Goal: Task Accomplishment & Management: Understand process/instructions

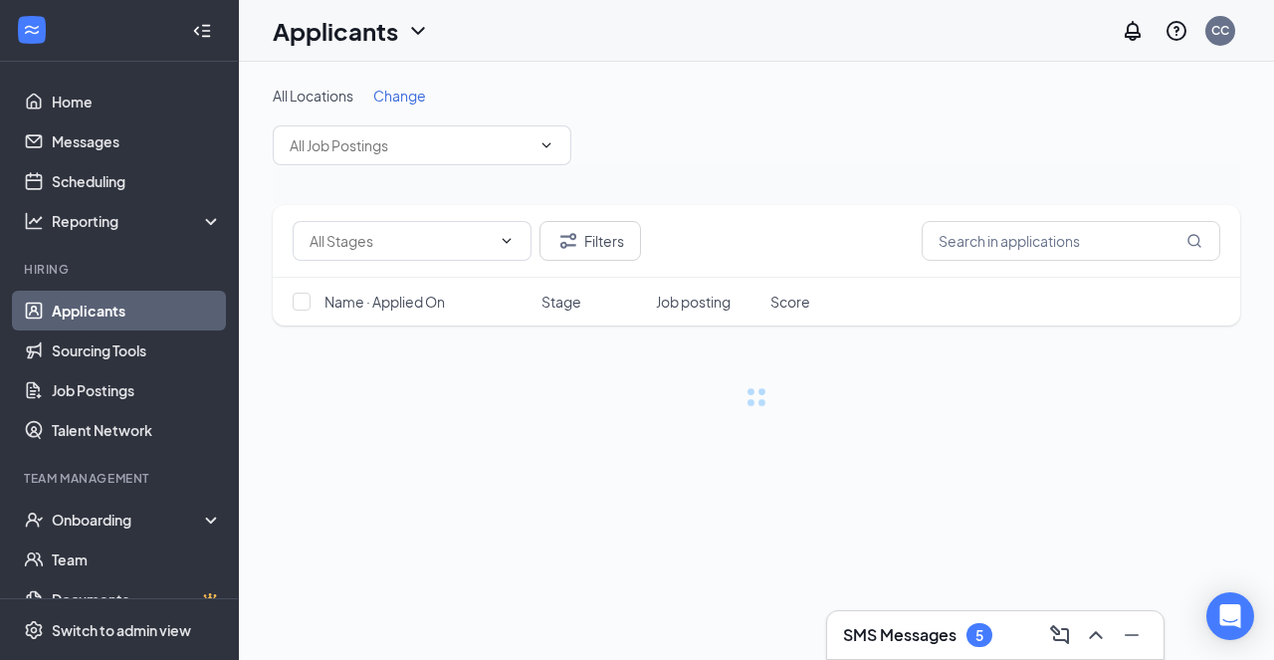
click at [108, 515] on div "Onboarding" at bounding box center [128, 520] width 153 height 20
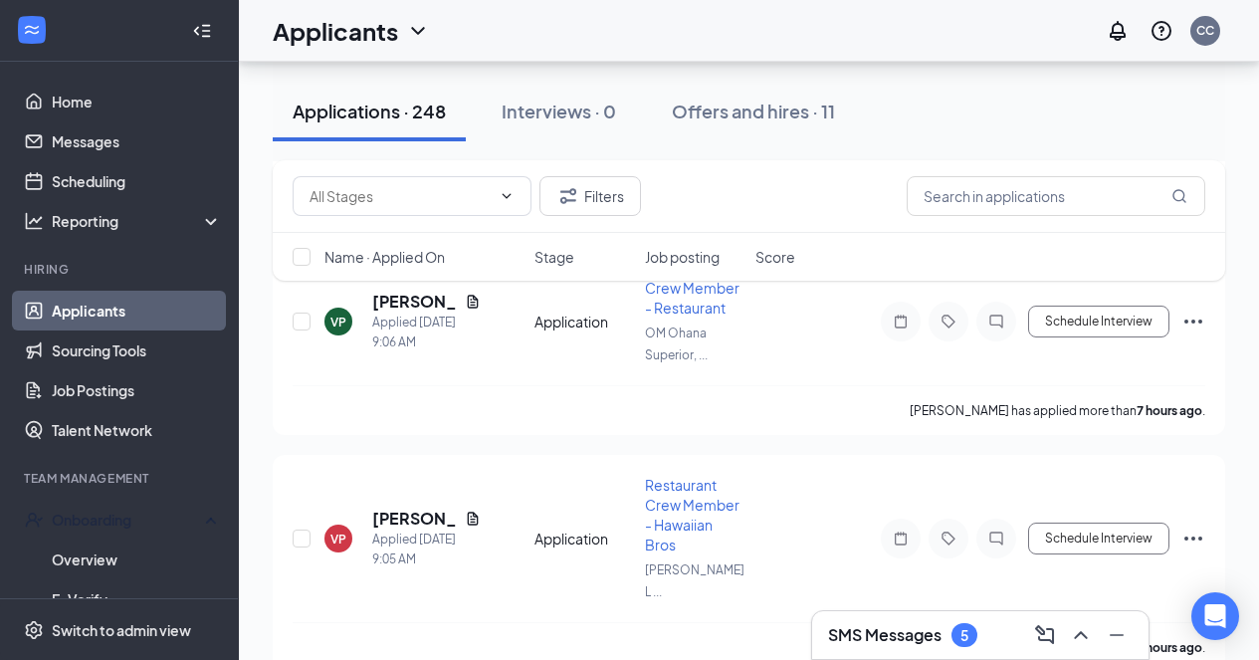
scroll to position [1626, 0]
click at [1062, 190] on input "text" at bounding box center [1056, 196] width 299 height 40
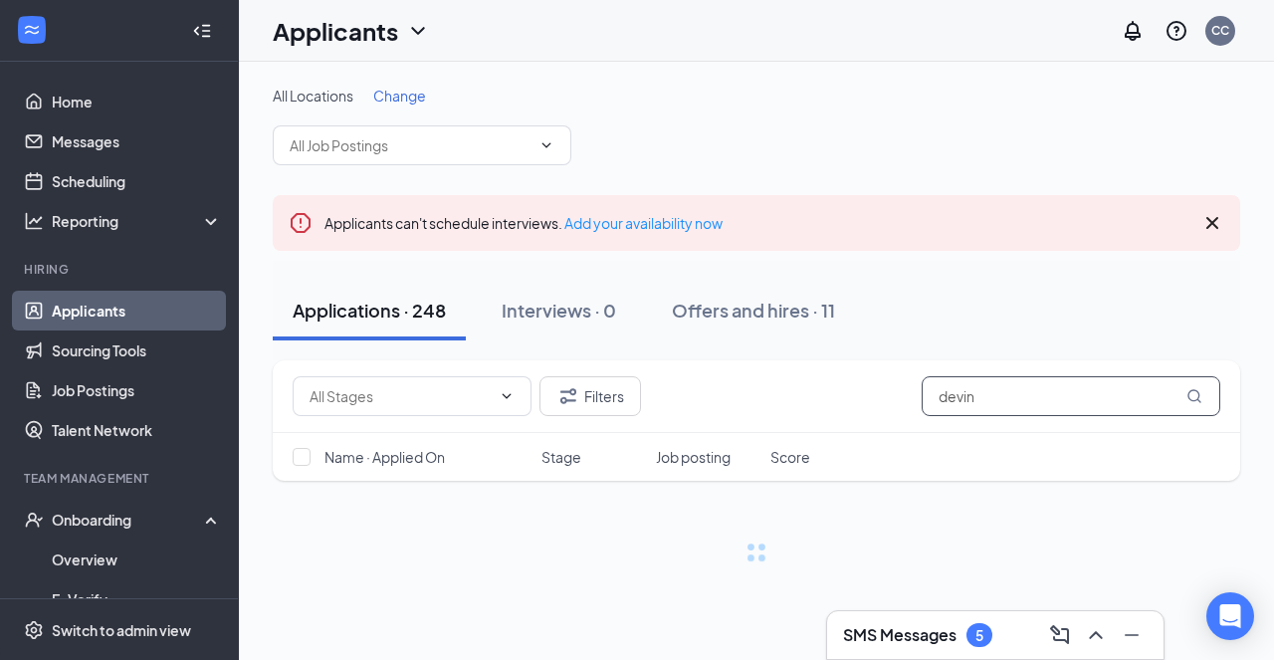
click at [1040, 400] on input "devin" at bounding box center [1071, 396] width 299 height 40
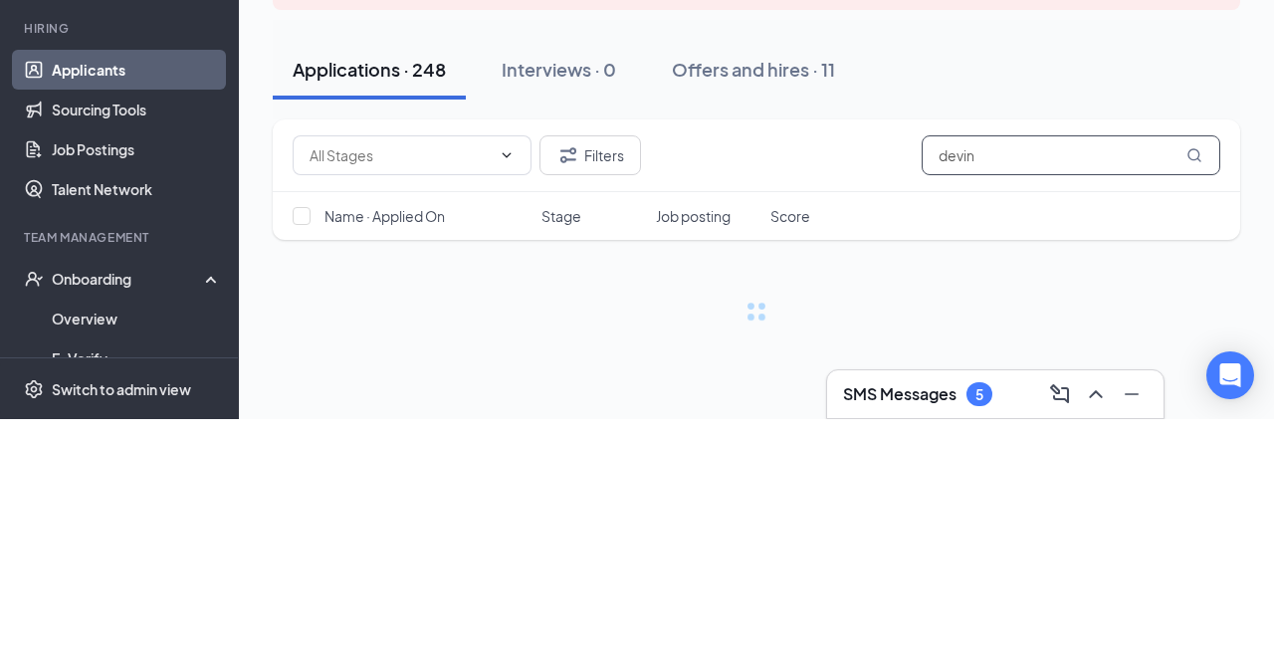
type input "devin"
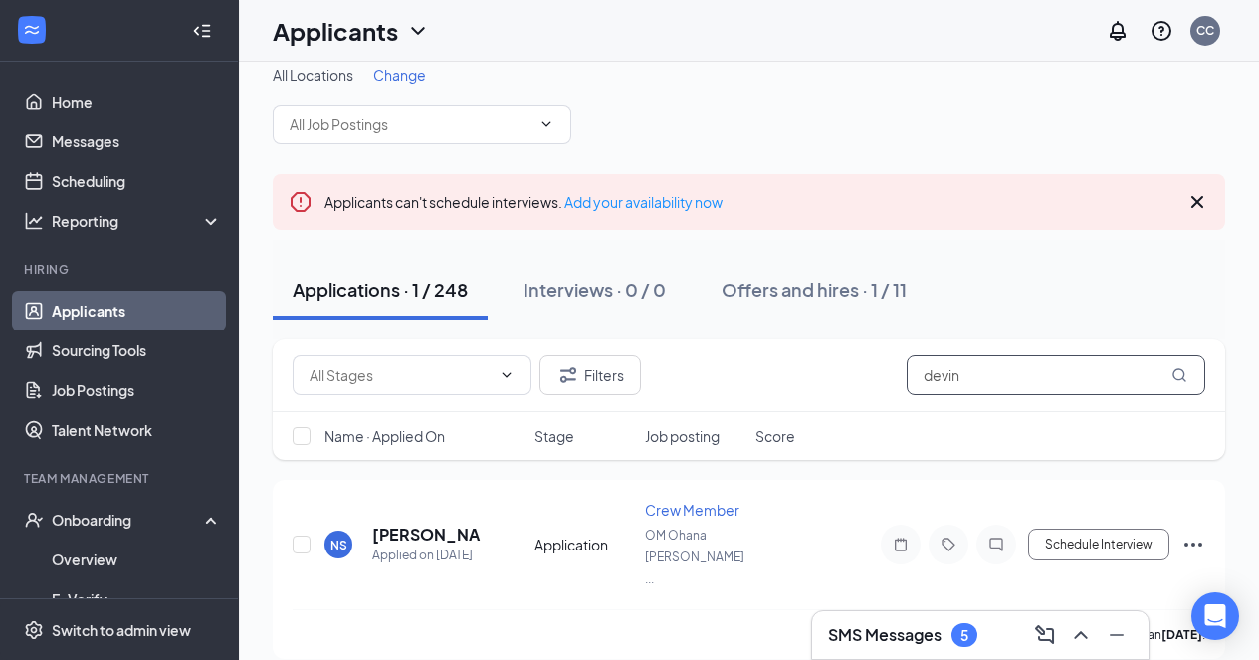
scroll to position [22, 0]
click at [790, 294] on div "Offers and hires · 1 / 11" at bounding box center [814, 288] width 185 height 25
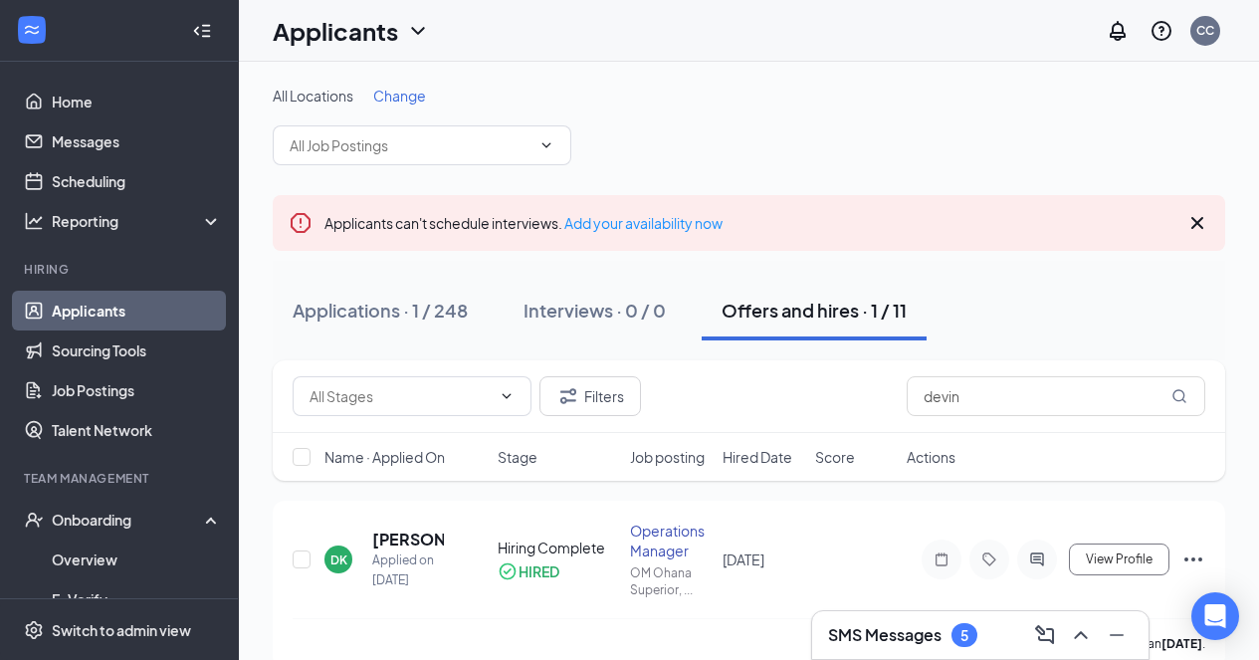
scroll to position [32, 0]
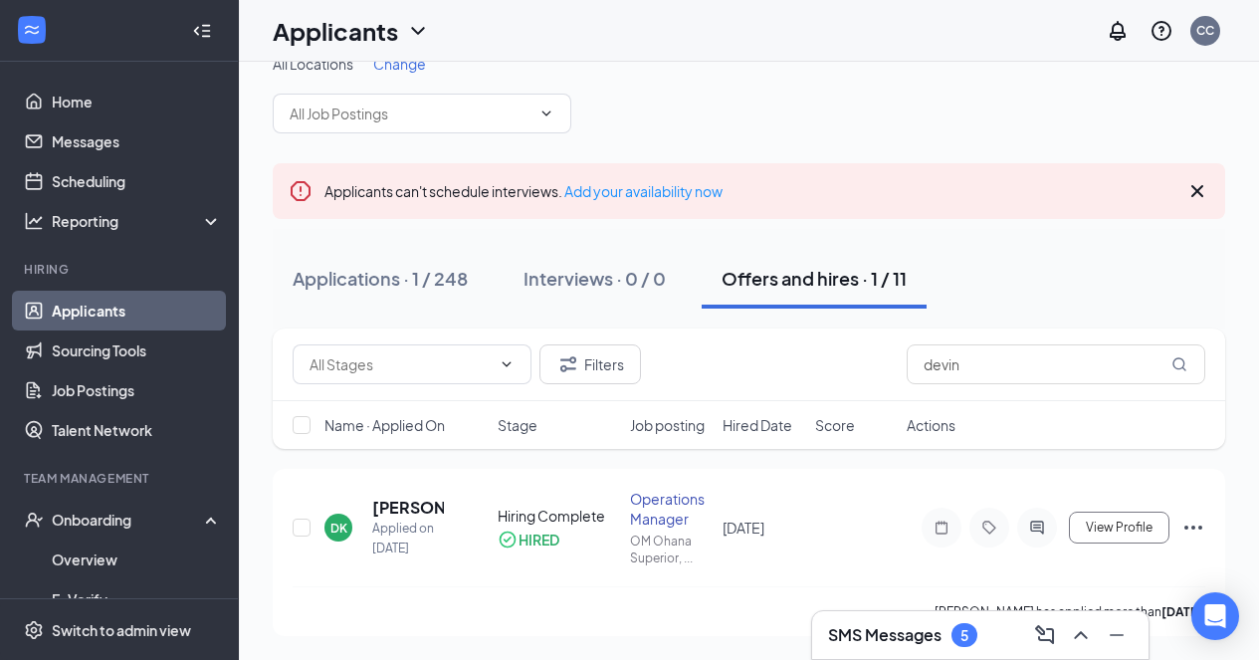
click at [128, 521] on div "Onboarding" at bounding box center [128, 520] width 153 height 20
click at [150, 515] on div "Onboarding" at bounding box center [128, 520] width 153 height 20
click at [129, 558] on link "Overview" at bounding box center [137, 560] width 170 height 40
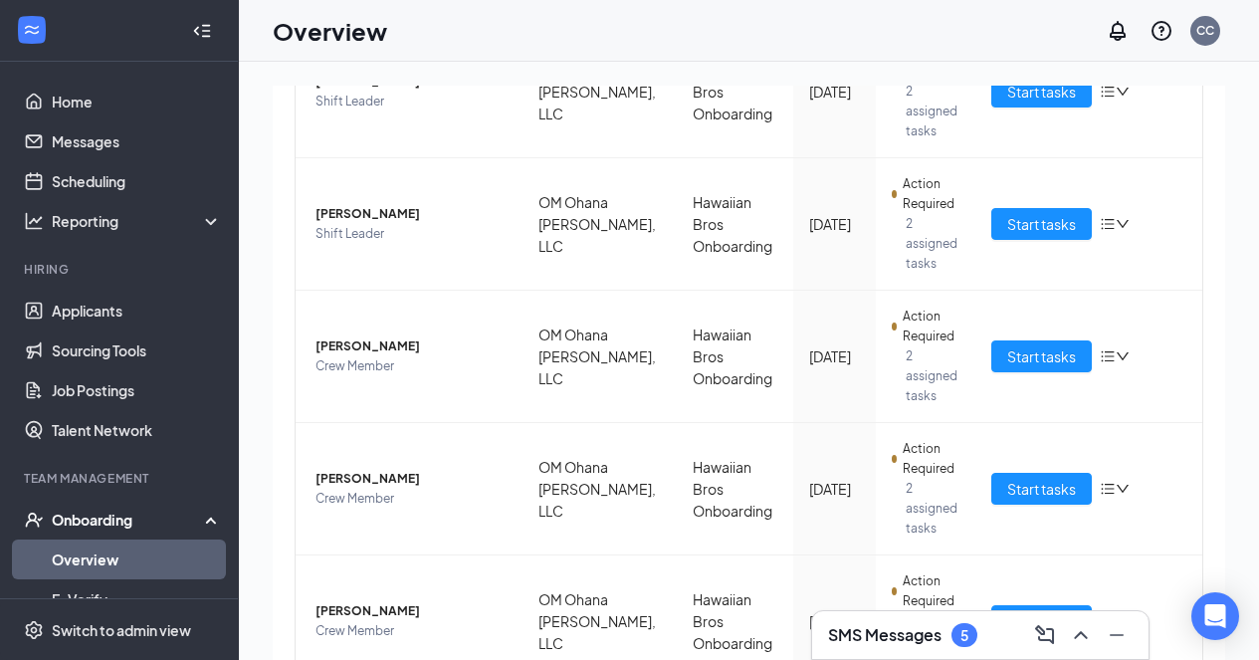
scroll to position [333, 0]
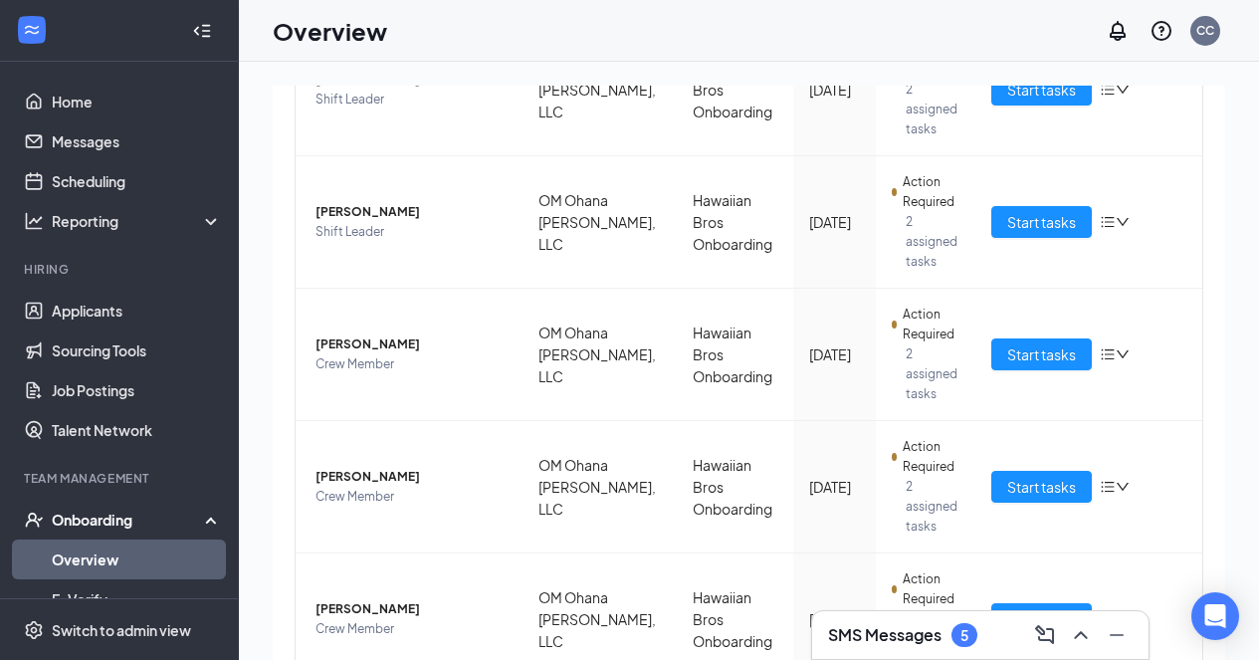
click at [82, 552] on link "Overview" at bounding box center [137, 560] width 170 height 40
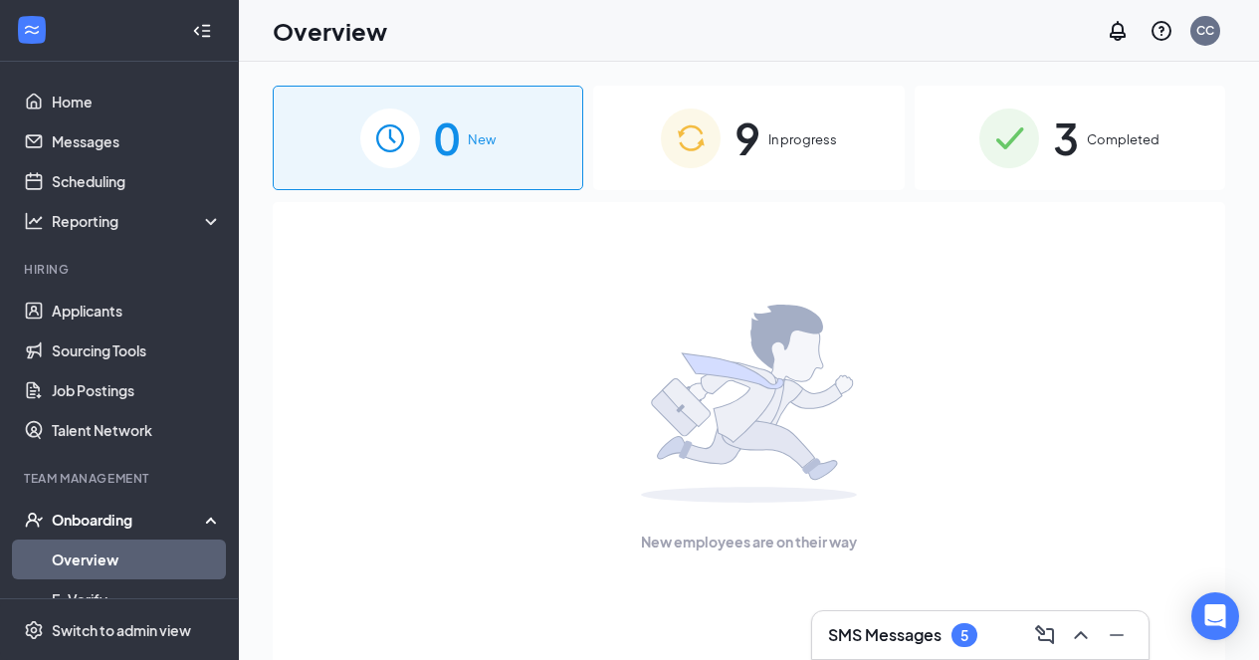
click at [852, 132] on div "9 In progress" at bounding box center [748, 138] width 311 height 105
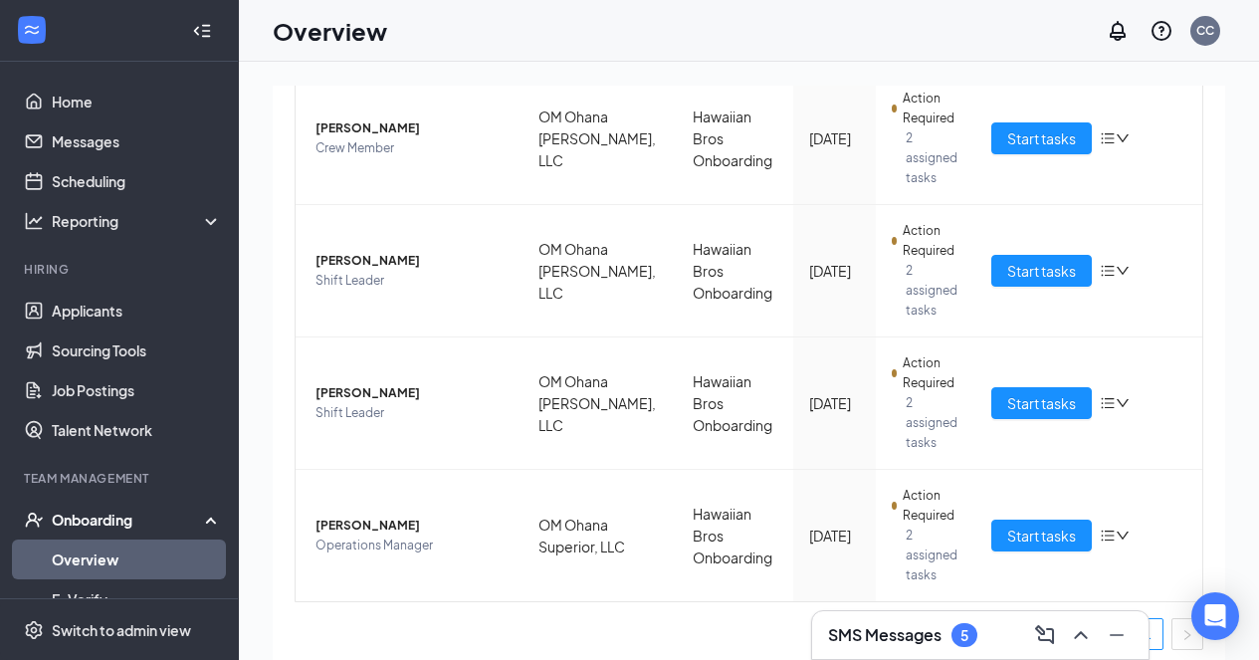
scroll to position [928, 0]
click at [1018, 549] on button "Start tasks" at bounding box center [1041, 535] width 101 height 32
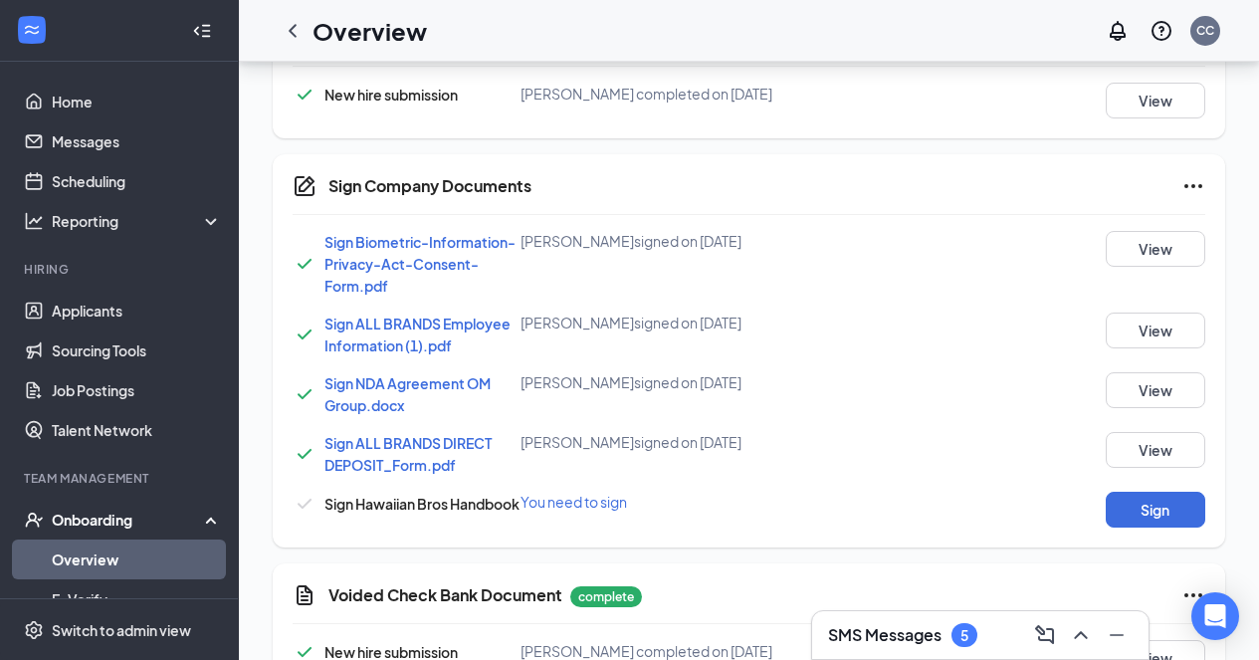
scroll to position [1094, 0]
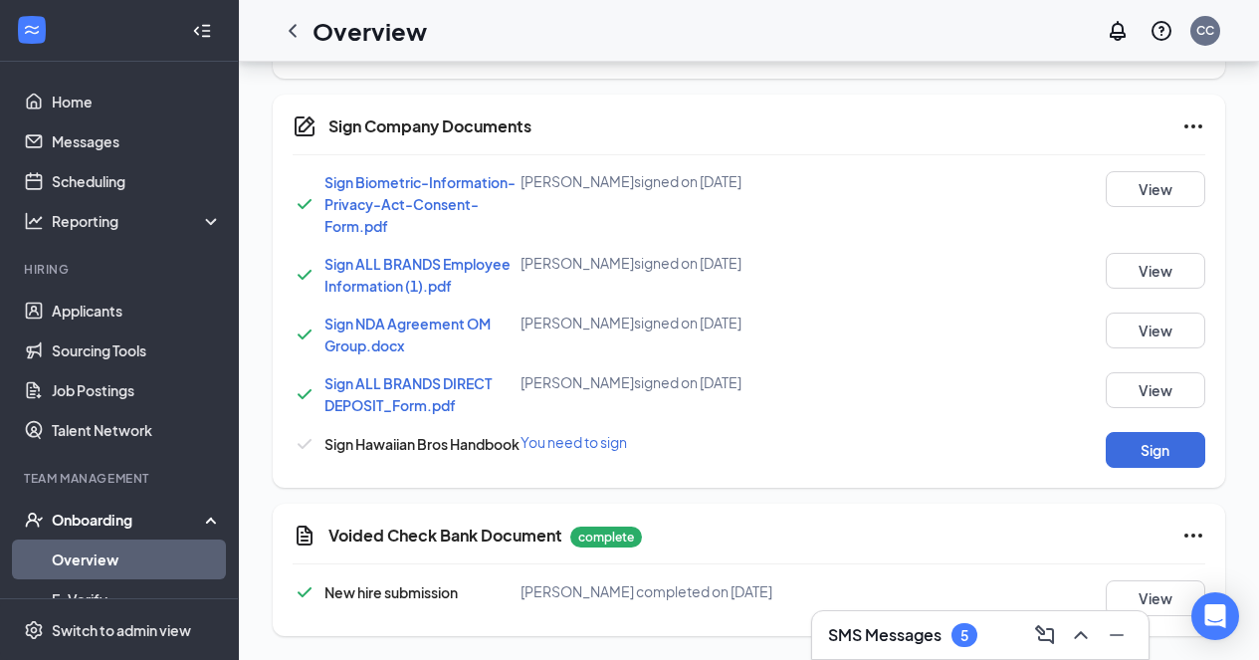
click at [1174, 467] on button "Sign" at bounding box center [1156, 450] width 100 height 36
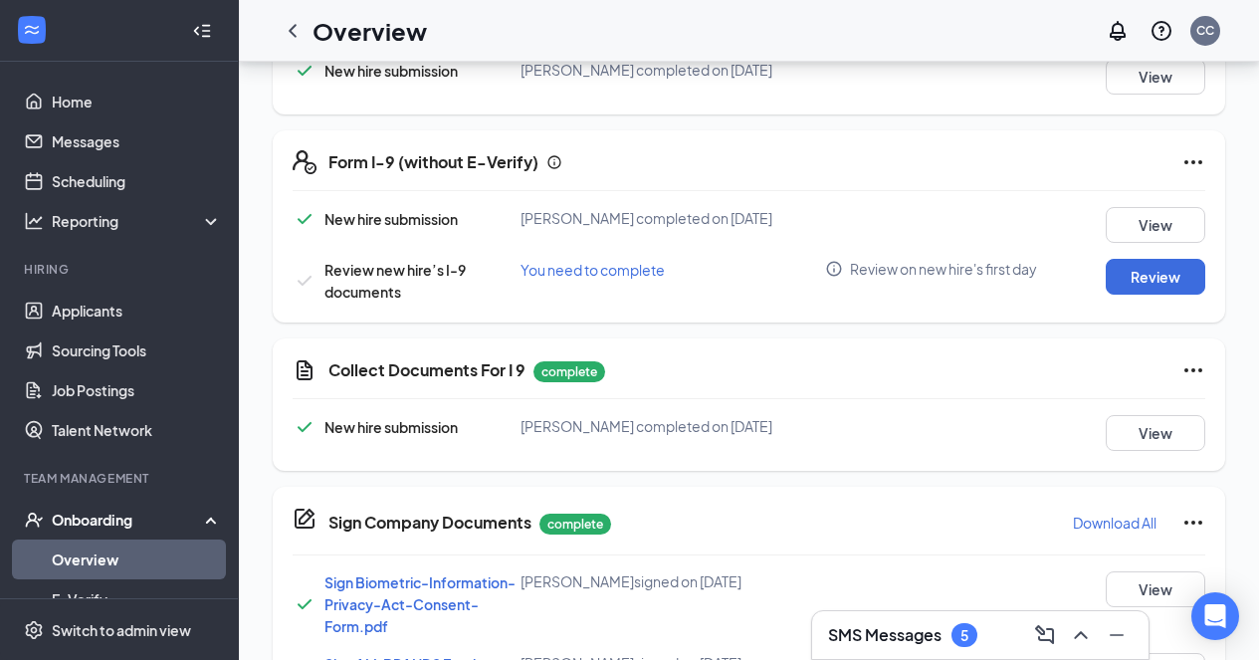
scroll to position [698, 0]
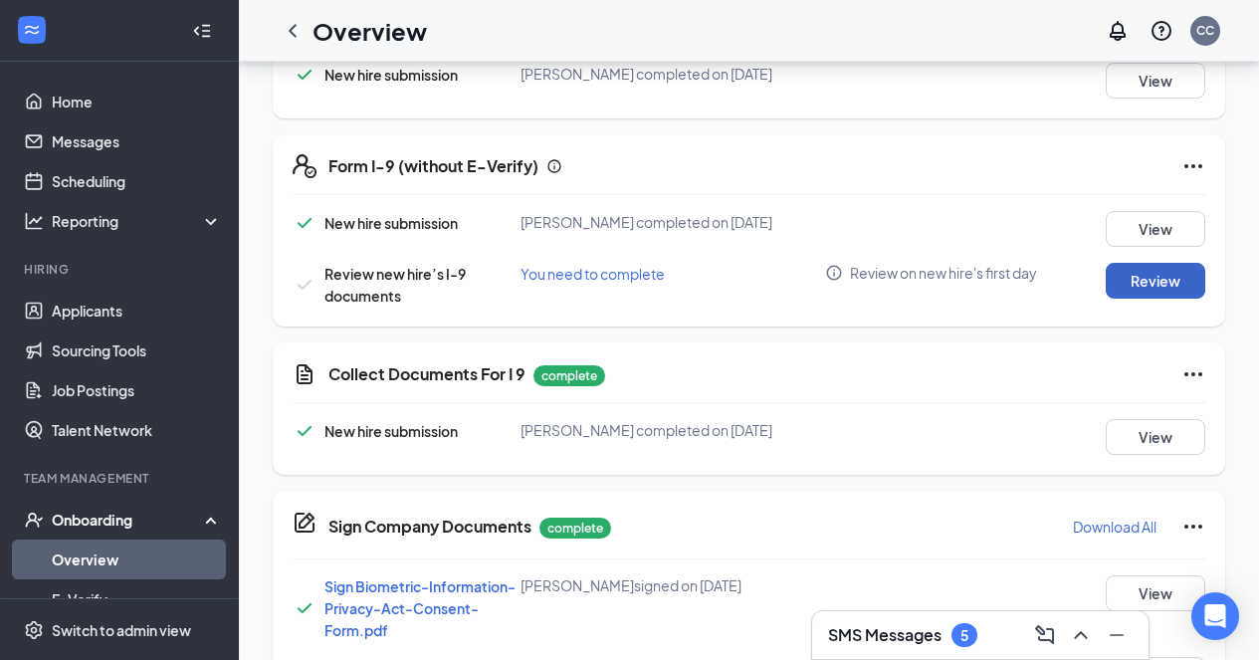
click at [1145, 288] on button "Review" at bounding box center [1156, 281] width 100 height 36
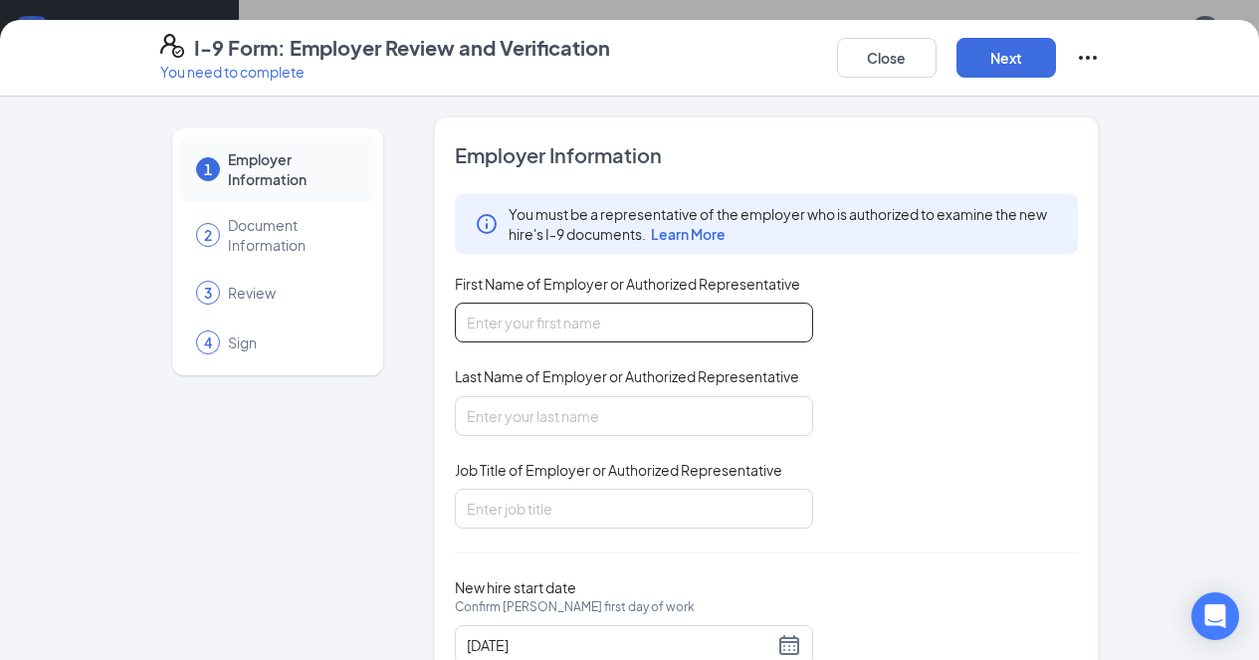
click at [634, 342] on input "First Name of Employer or Authorized Representative" at bounding box center [634, 323] width 358 height 40
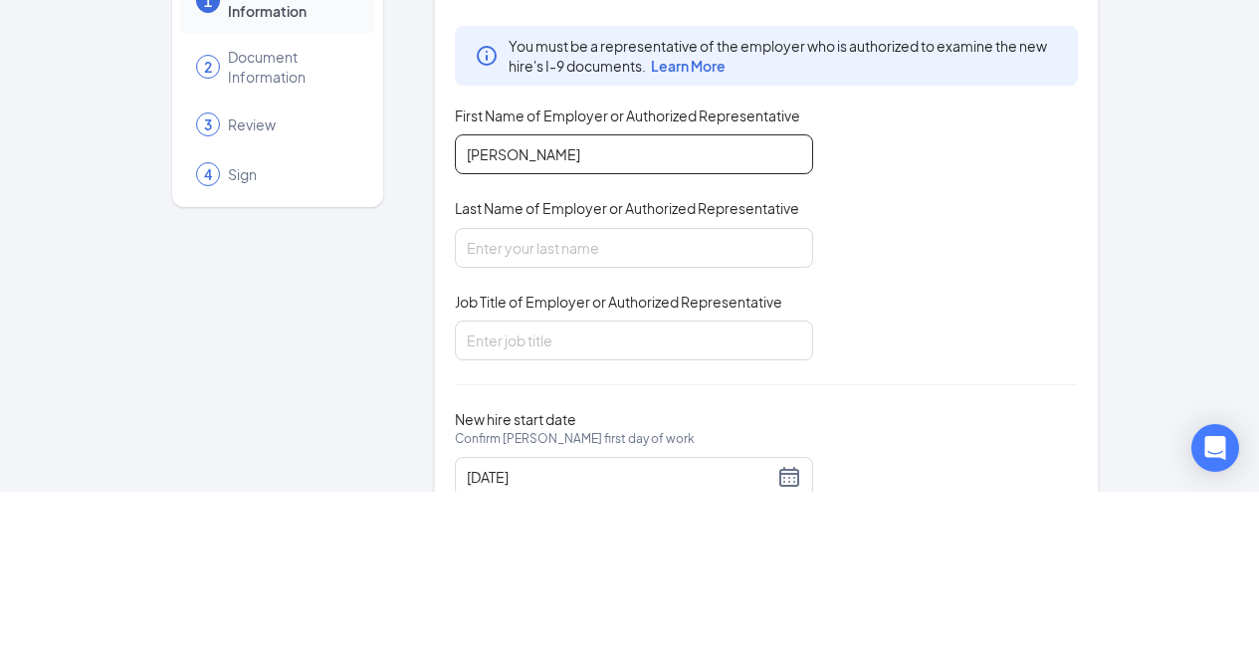
type input "[PERSON_NAME]"
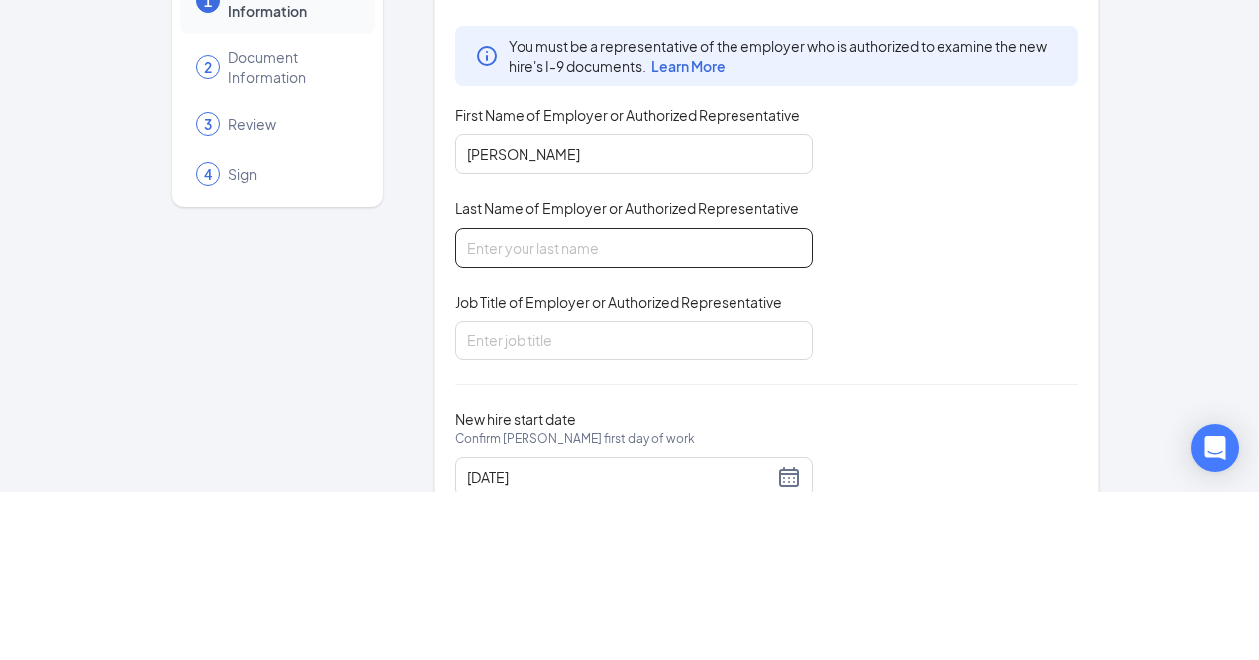
click at [609, 418] on input "Last Name of Employer or Authorized Representative" at bounding box center [634, 416] width 358 height 40
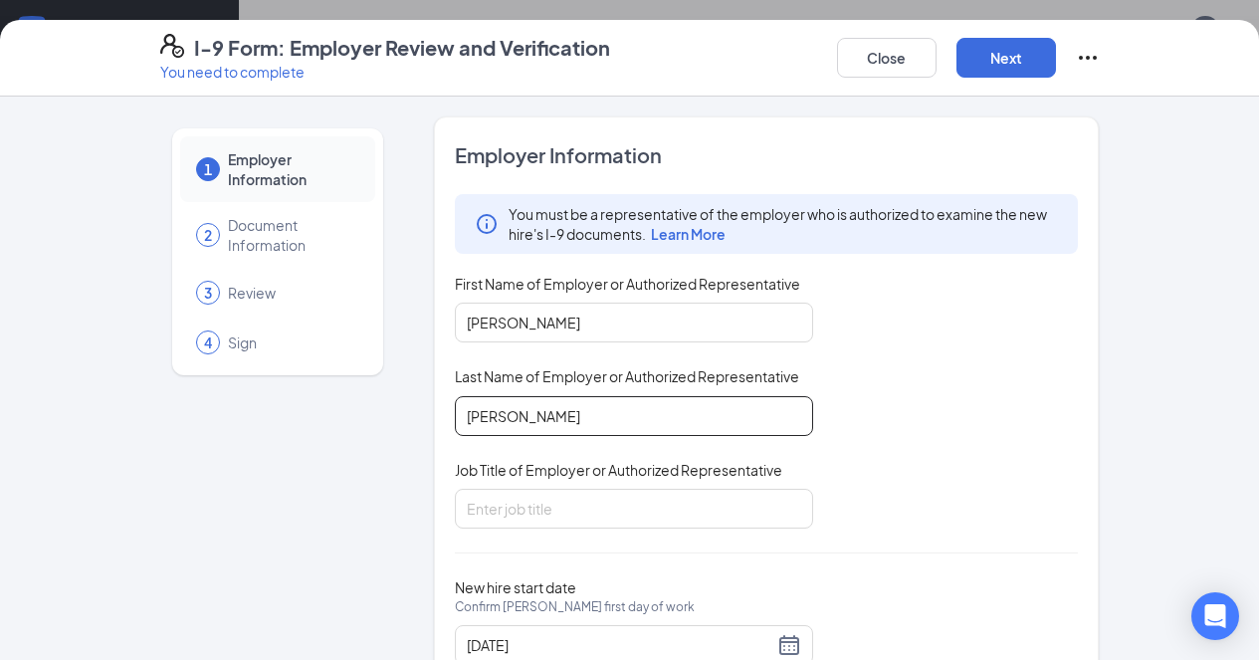
type input "[PERSON_NAME]"
click at [642, 511] on input "Job Title of Employer or Authorized Representative" at bounding box center [634, 509] width 358 height 40
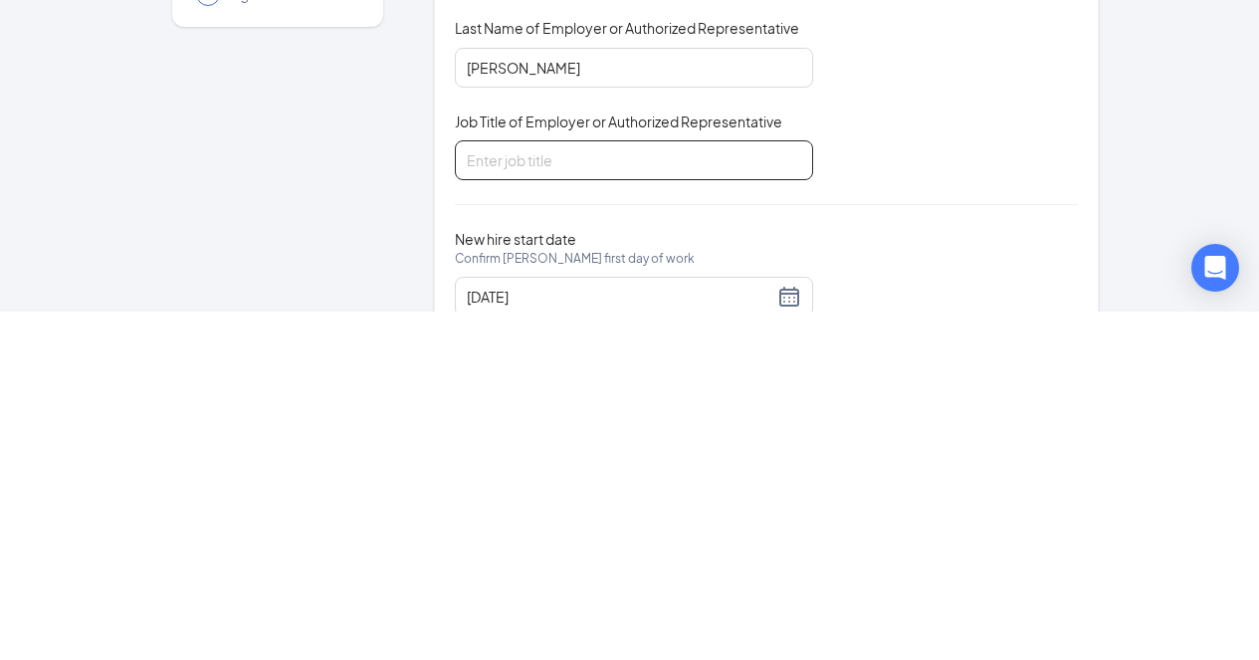
scroll to position [702, 0]
type input "Multi-Unit GM"
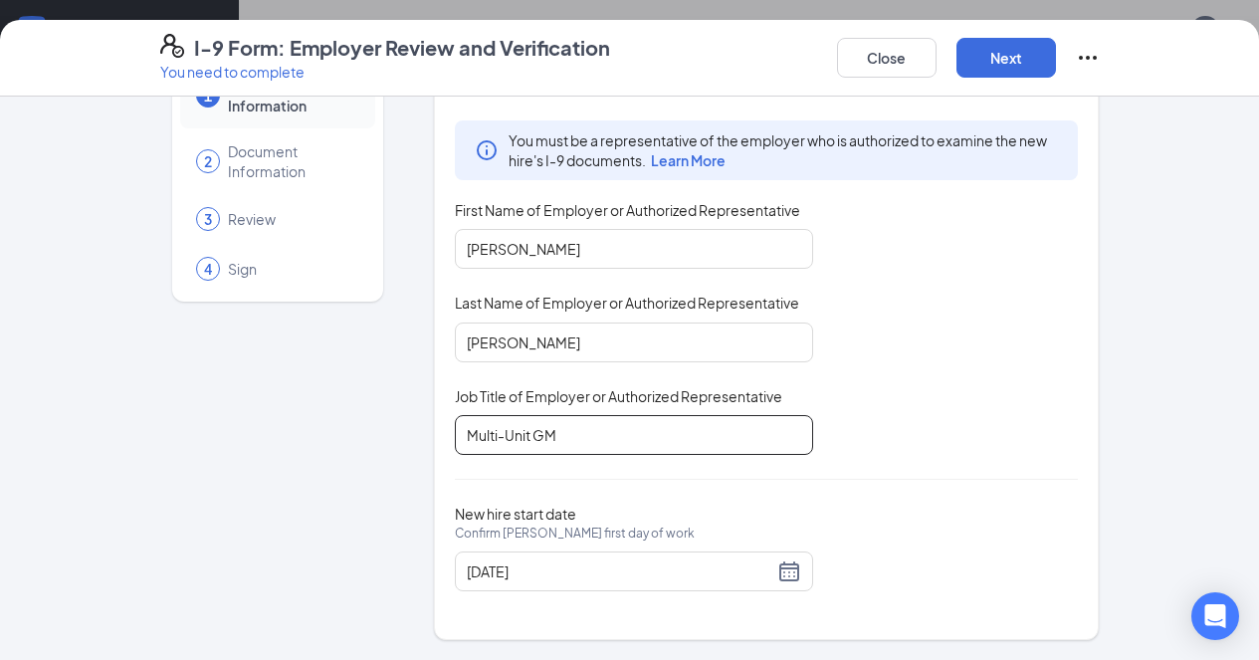
scroll to position [748, 0]
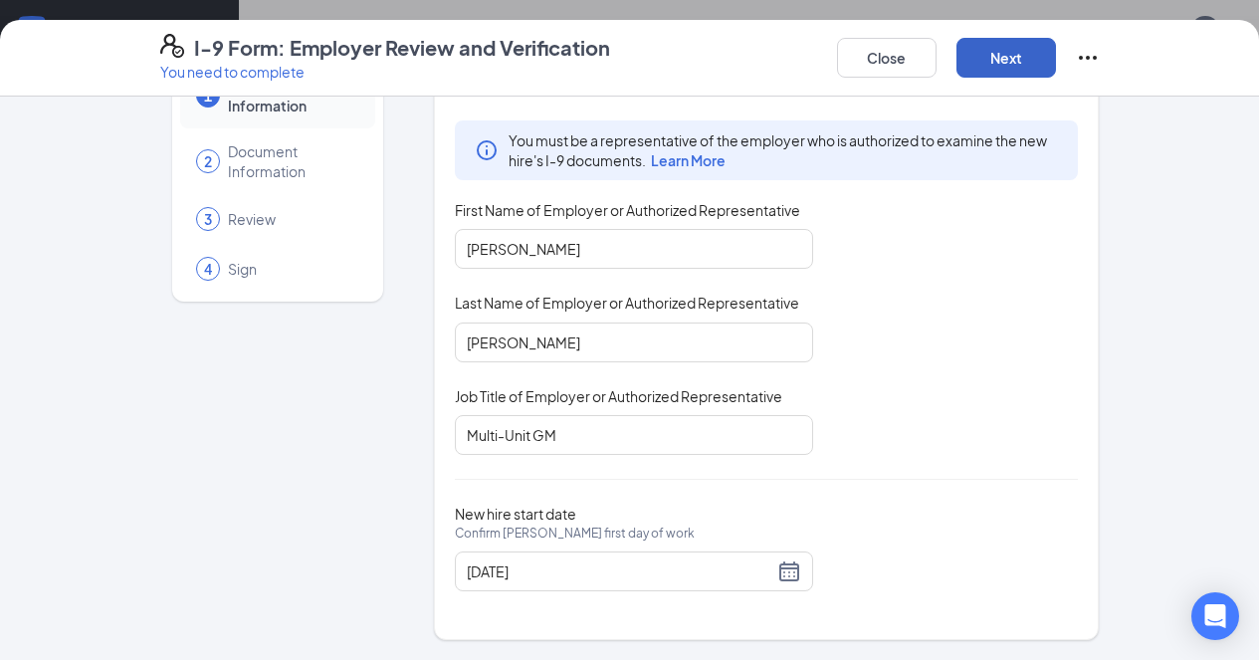
click at [1056, 64] on button "Next" at bounding box center [1007, 58] width 100 height 40
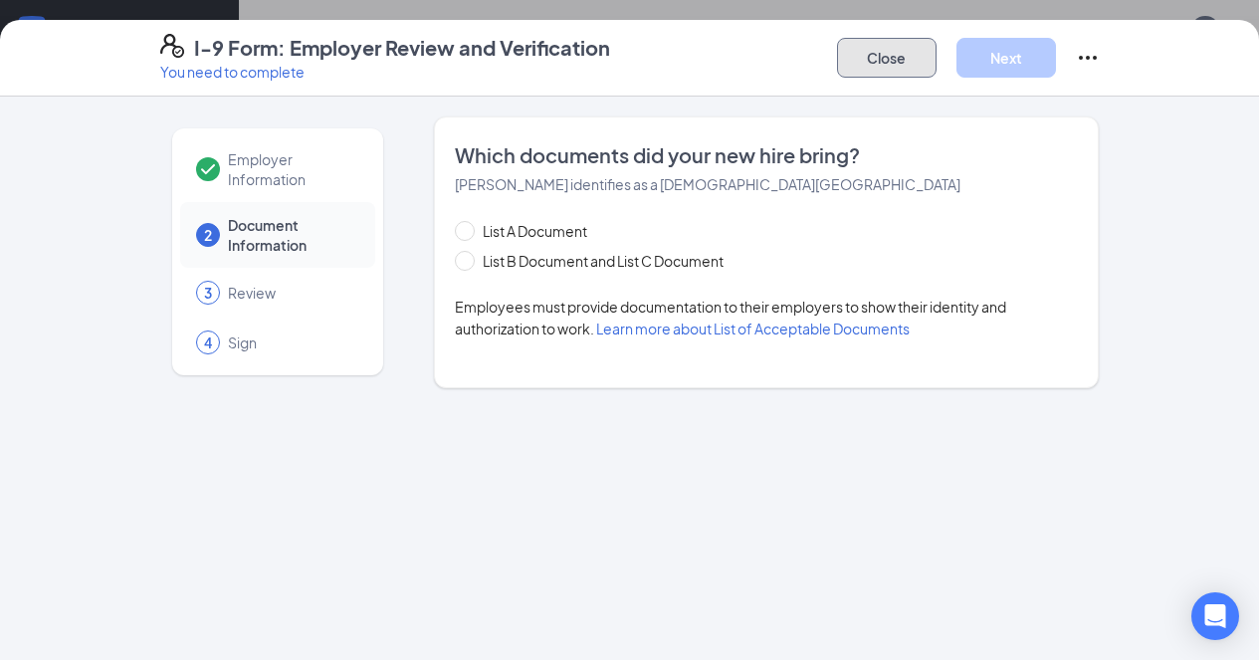
click at [937, 60] on button "Close" at bounding box center [887, 58] width 100 height 40
